Goal: Transaction & Acquisition: Purchase product/service

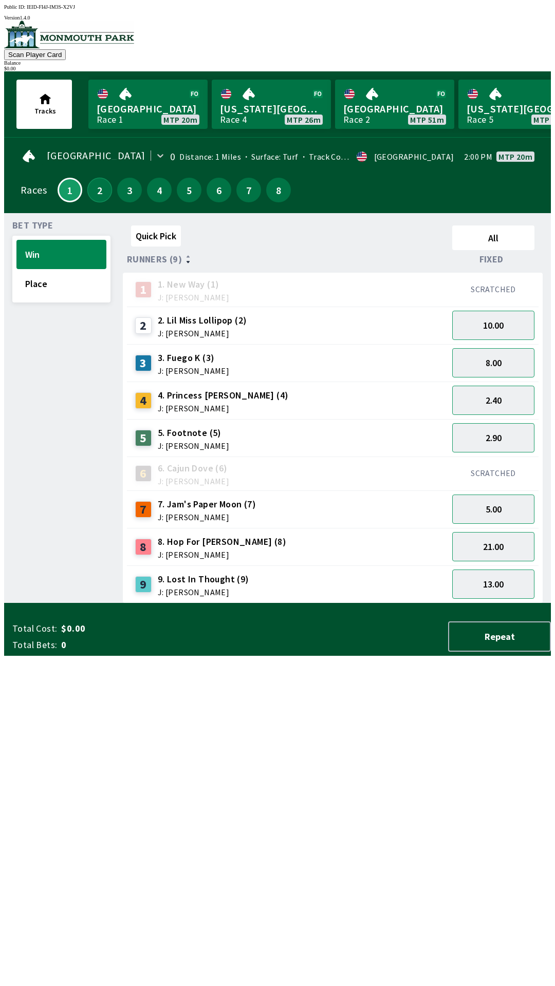
click at [100, 181] on button "2" at bounding box center [99, 190] width 25 height 25
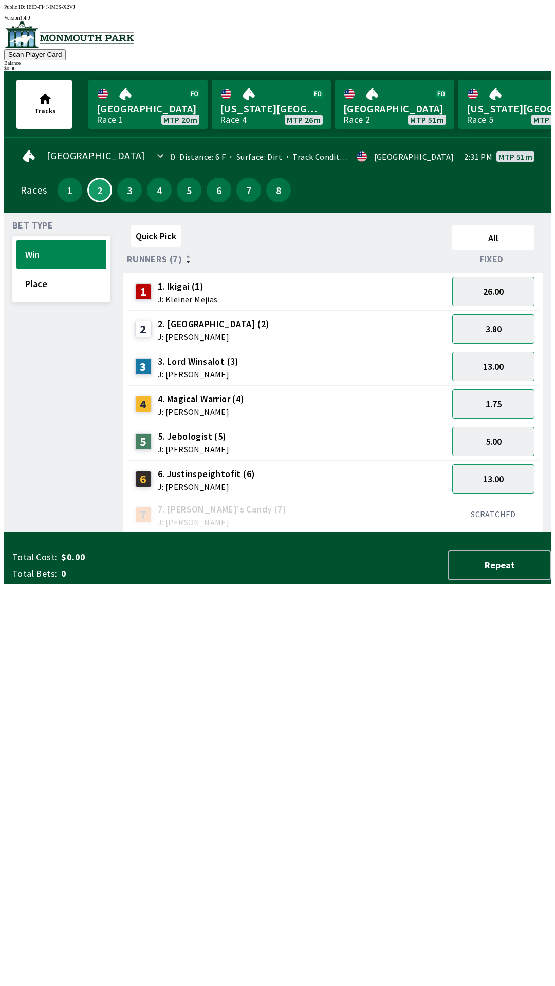
click at [75, 192] on div "1" at bounding box center [70, 190] width 25 height 25
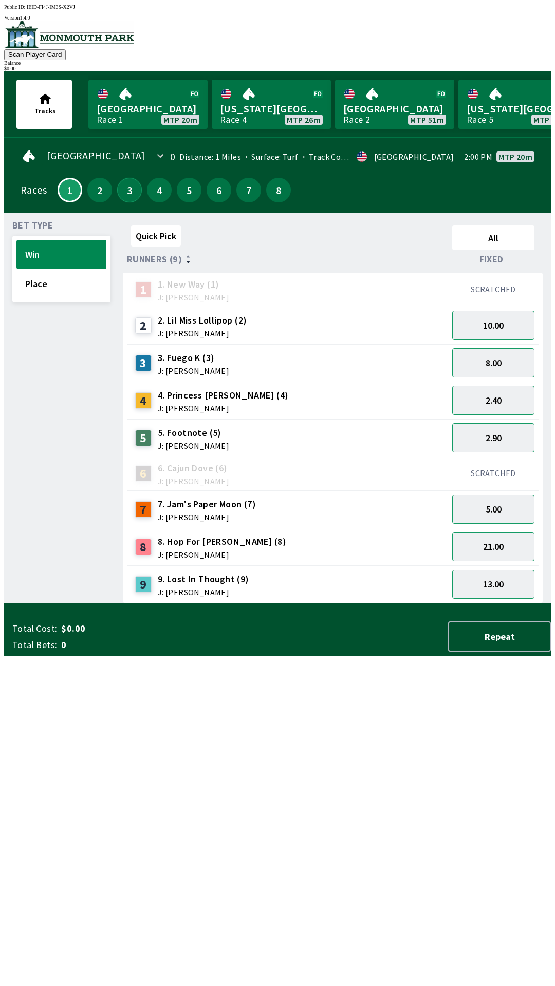
click at [129, 195] on button "3" at bounding box center [129, 190] width 25 height 25
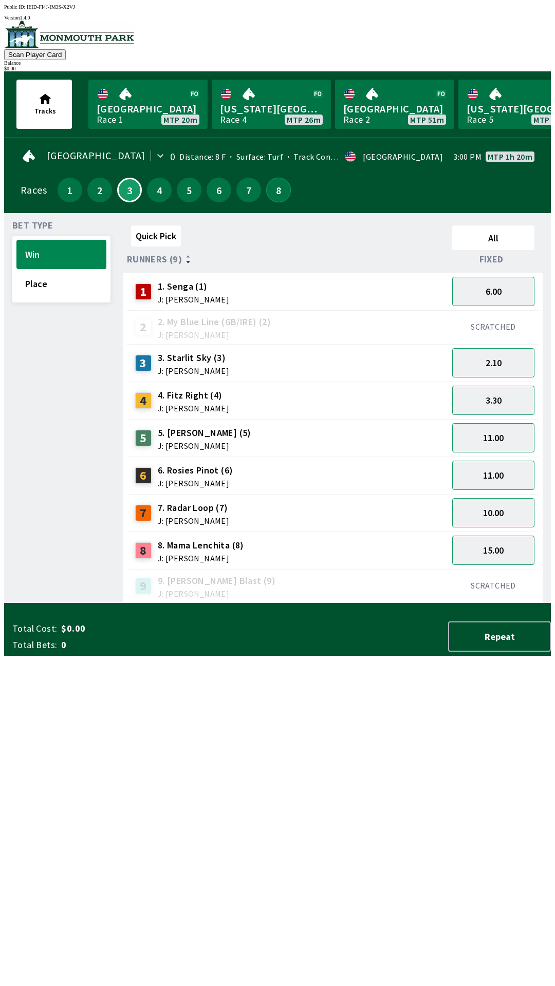
click at [275, 183] on button "8" at bounding box center [278, 190] width 25 height 25
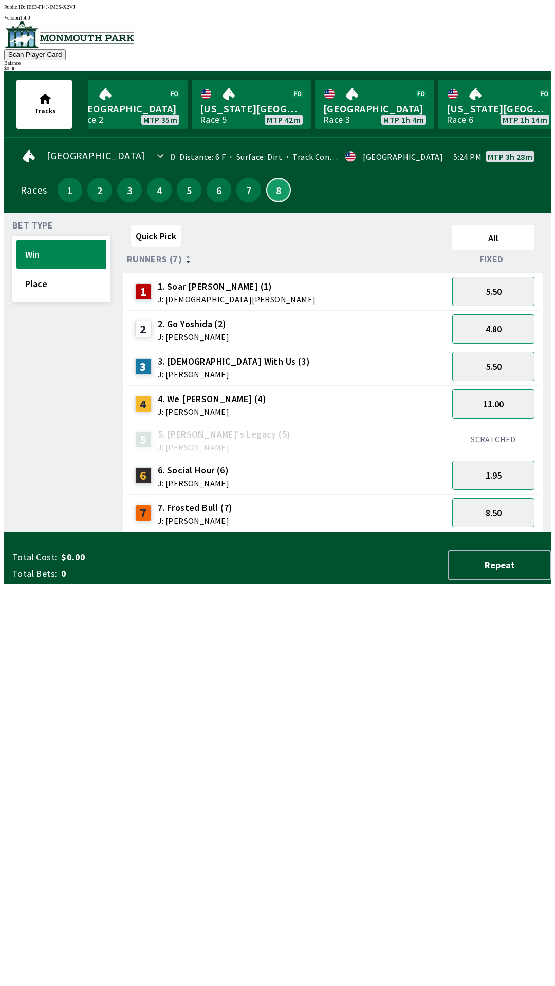
scroll to position [0, 271]
click at [380, 103] on link "Monmouth Park Race 3 MTP 1h 4m" at bounding box center [370, 104] width 119 height 49
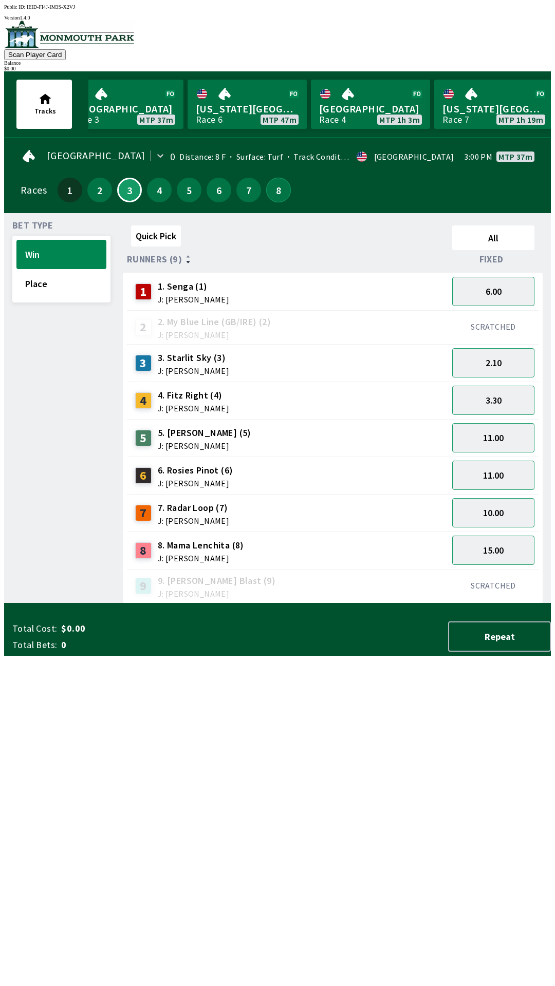
click at [270, 181] on button "8" at bounding box center [278, 190] width 25 height 25
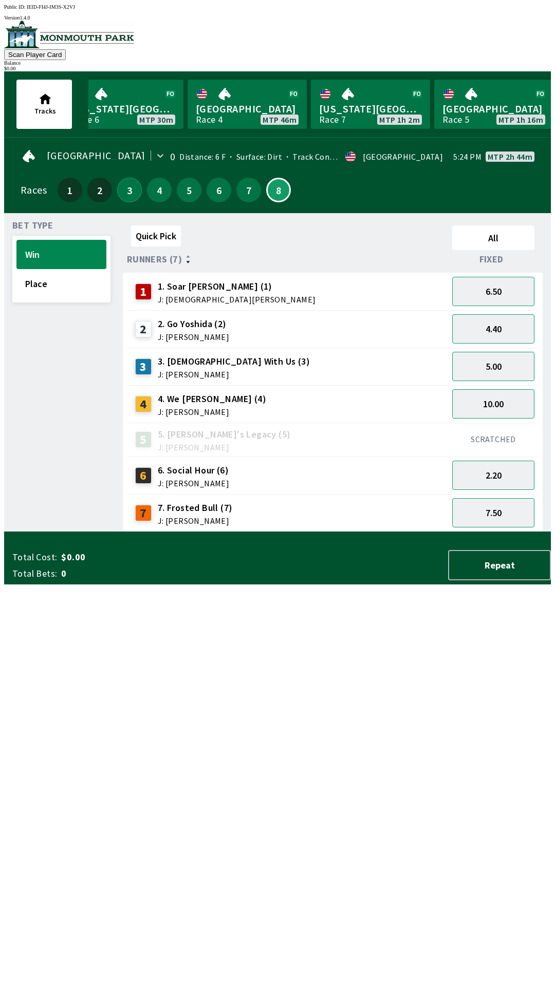
click at [117, 178] on button "3" at bounding box center [129, 190] width 25 height 25
